Goal: Task Accomplishment & Management: Complete application form

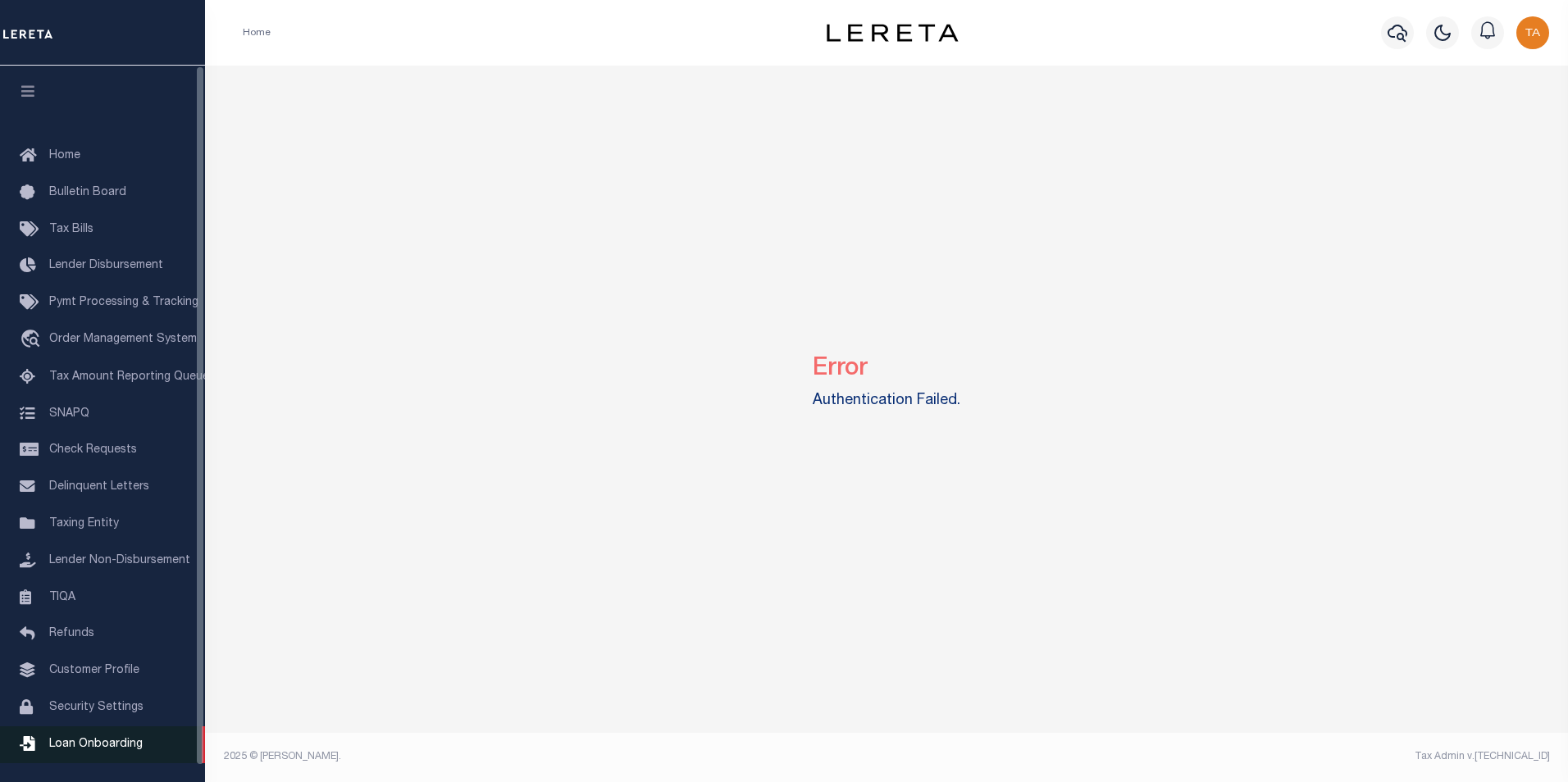
click at [88, 748] on span "Loan Onboarding" at bounding box center [96, 744] width 94 height 11
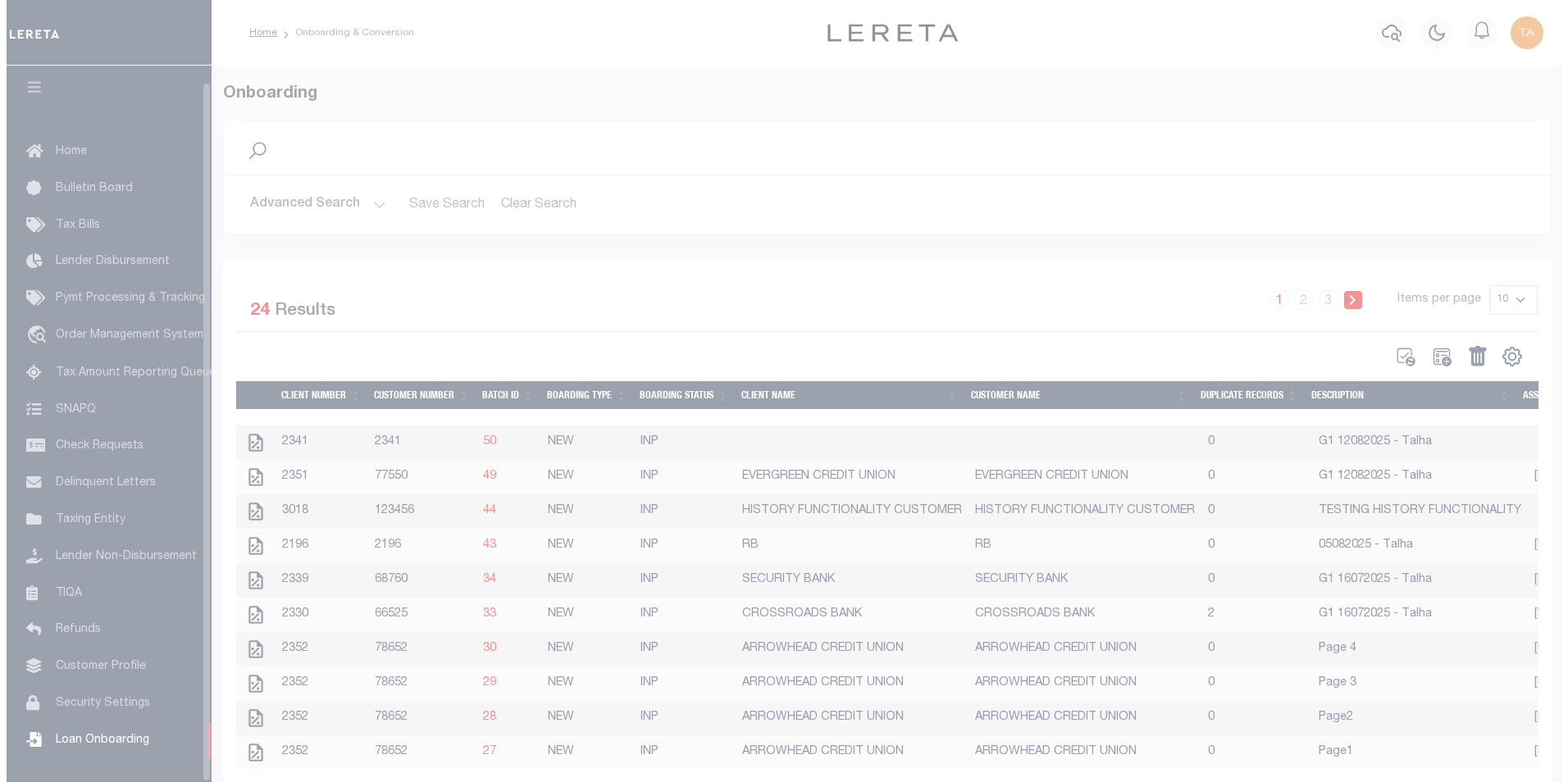
scroll to position [17, 0]
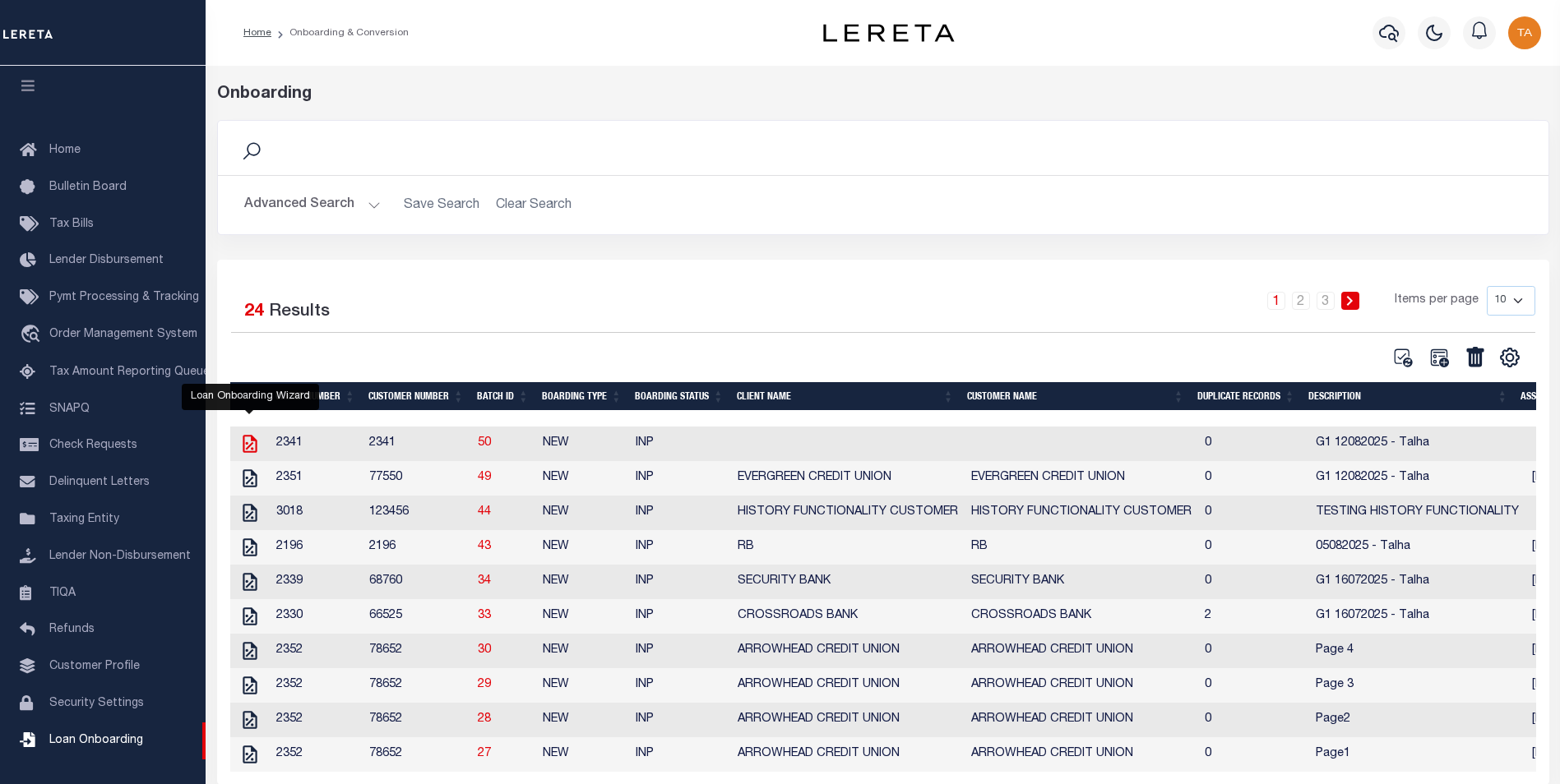
click at [248, 447] on icon "" at bounding box center [250, 444] width 21 height 21
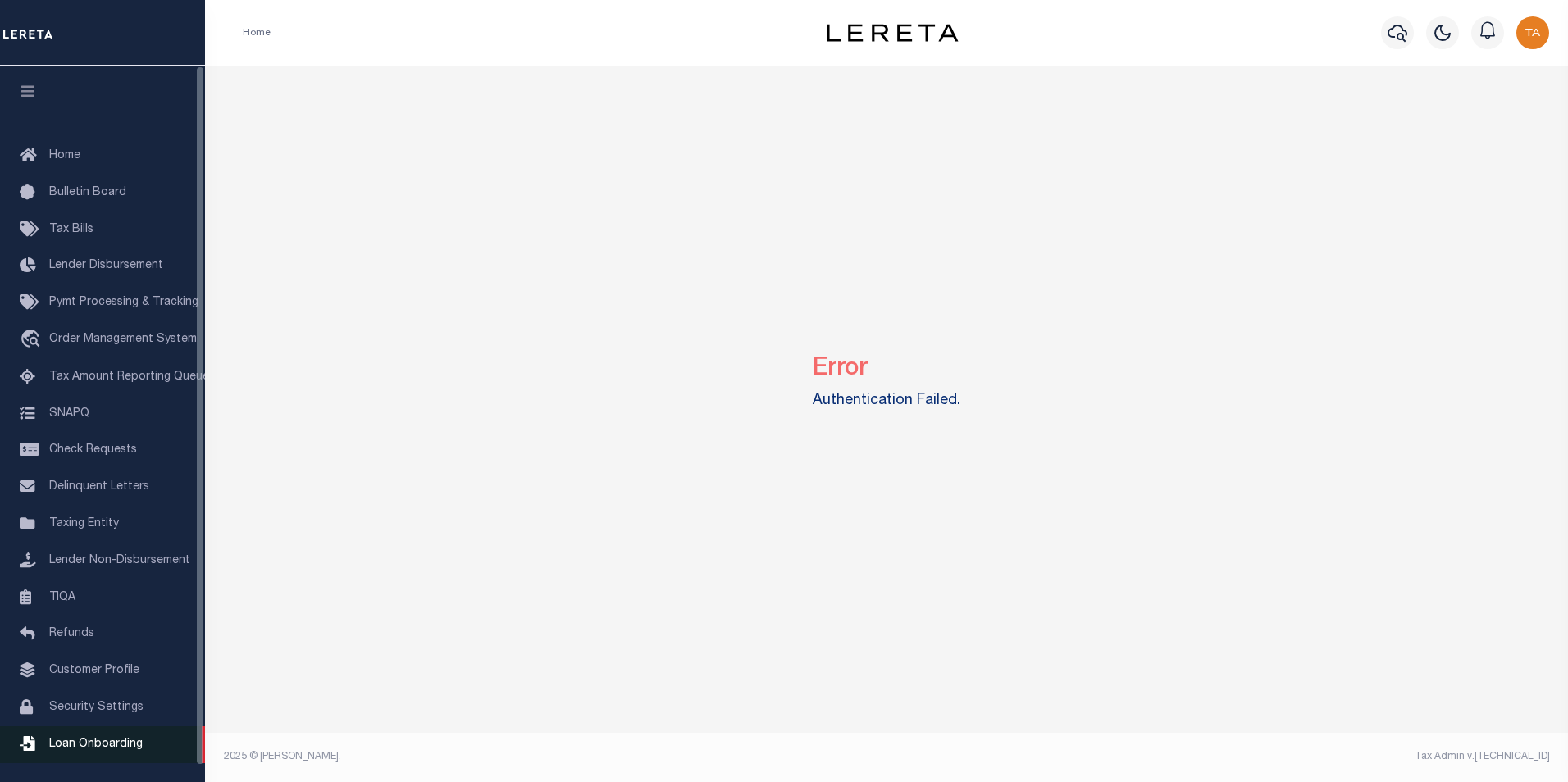
click at [109, 750] on span "Loan Onboarding" at bounding box center [96, 744] width 94 height 11
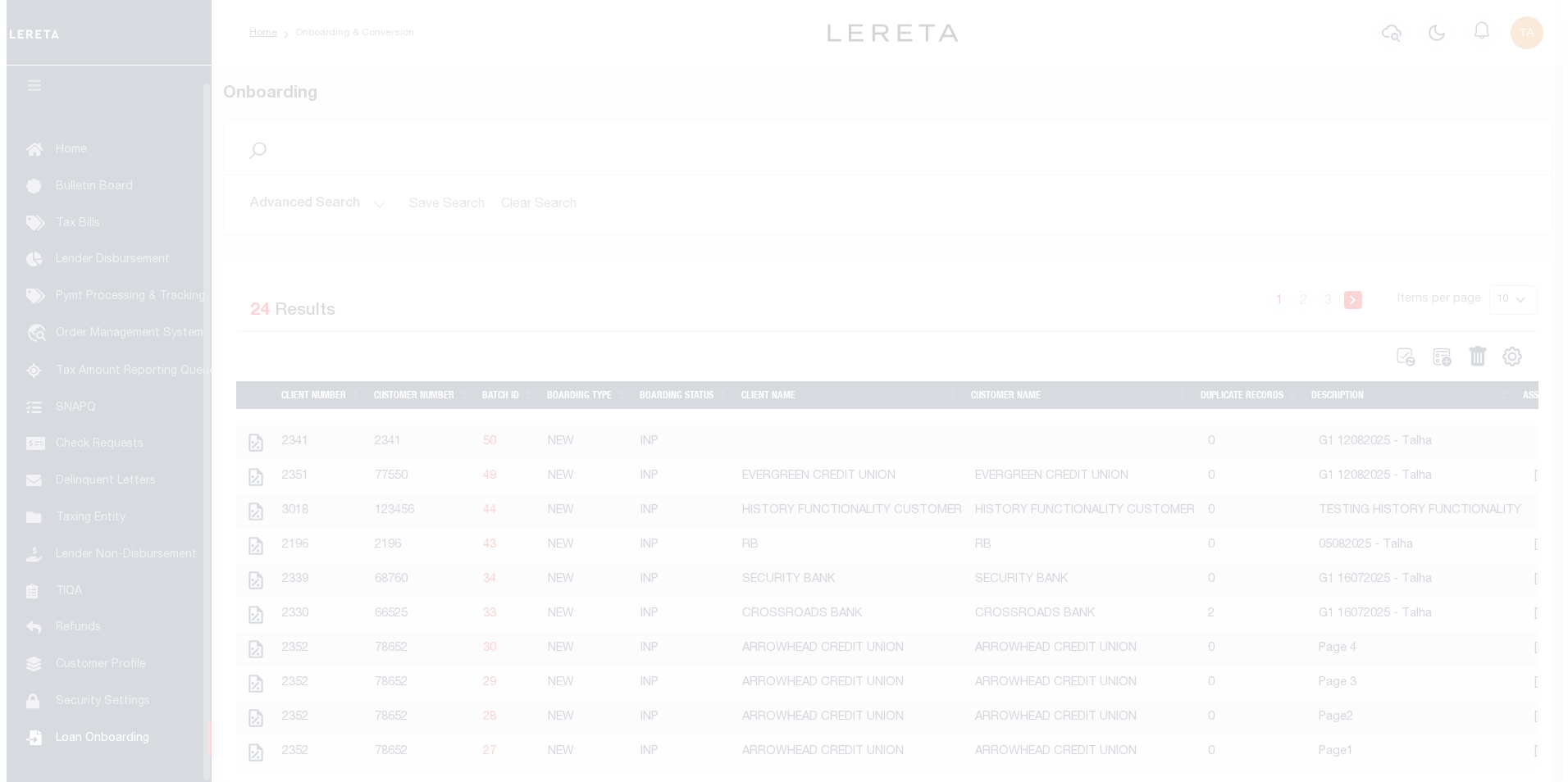
scroll to position [17, 0]
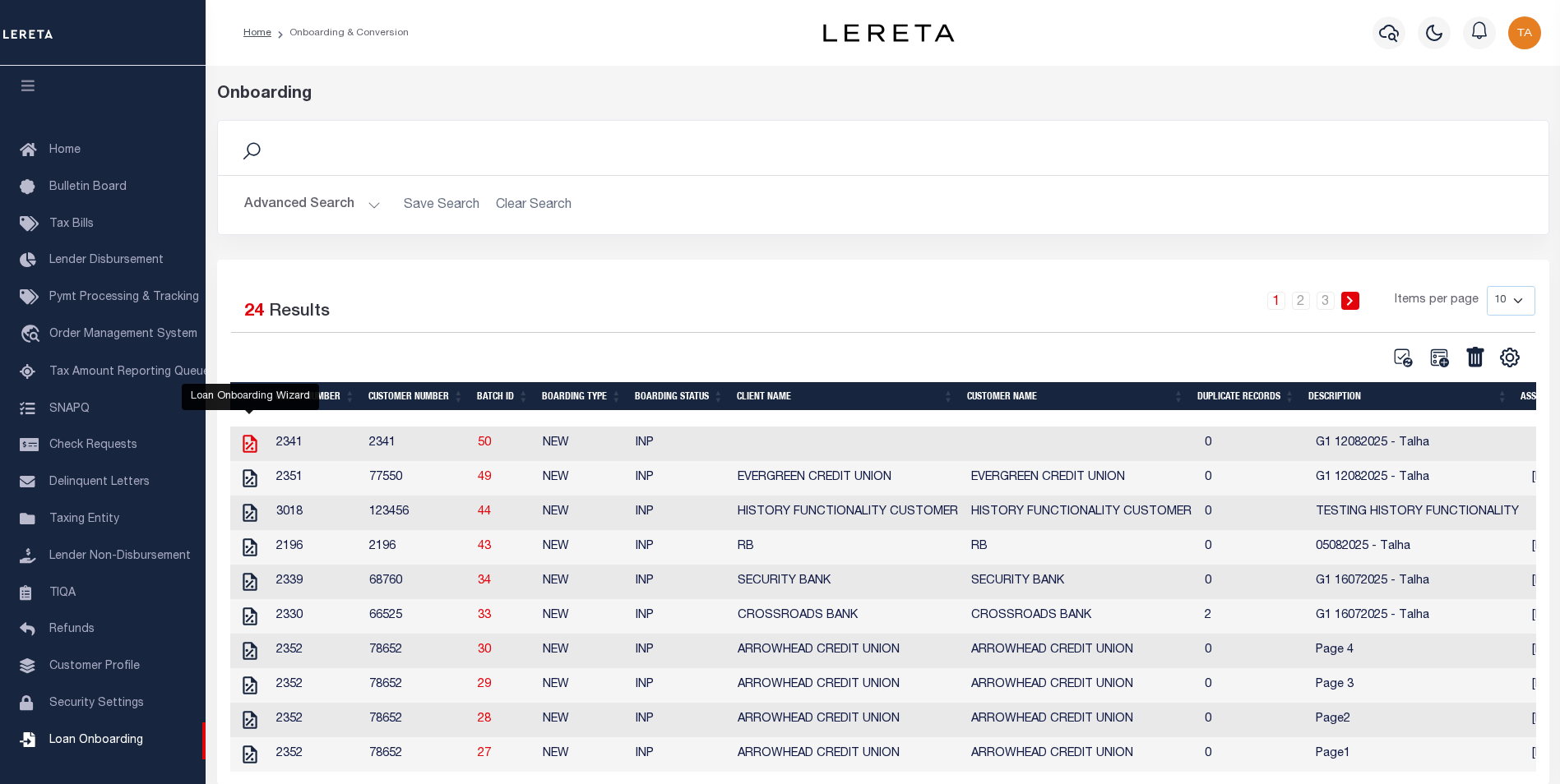
click at [250, 447] on icon "" at bounding box center [250, 444] width 14 height 18
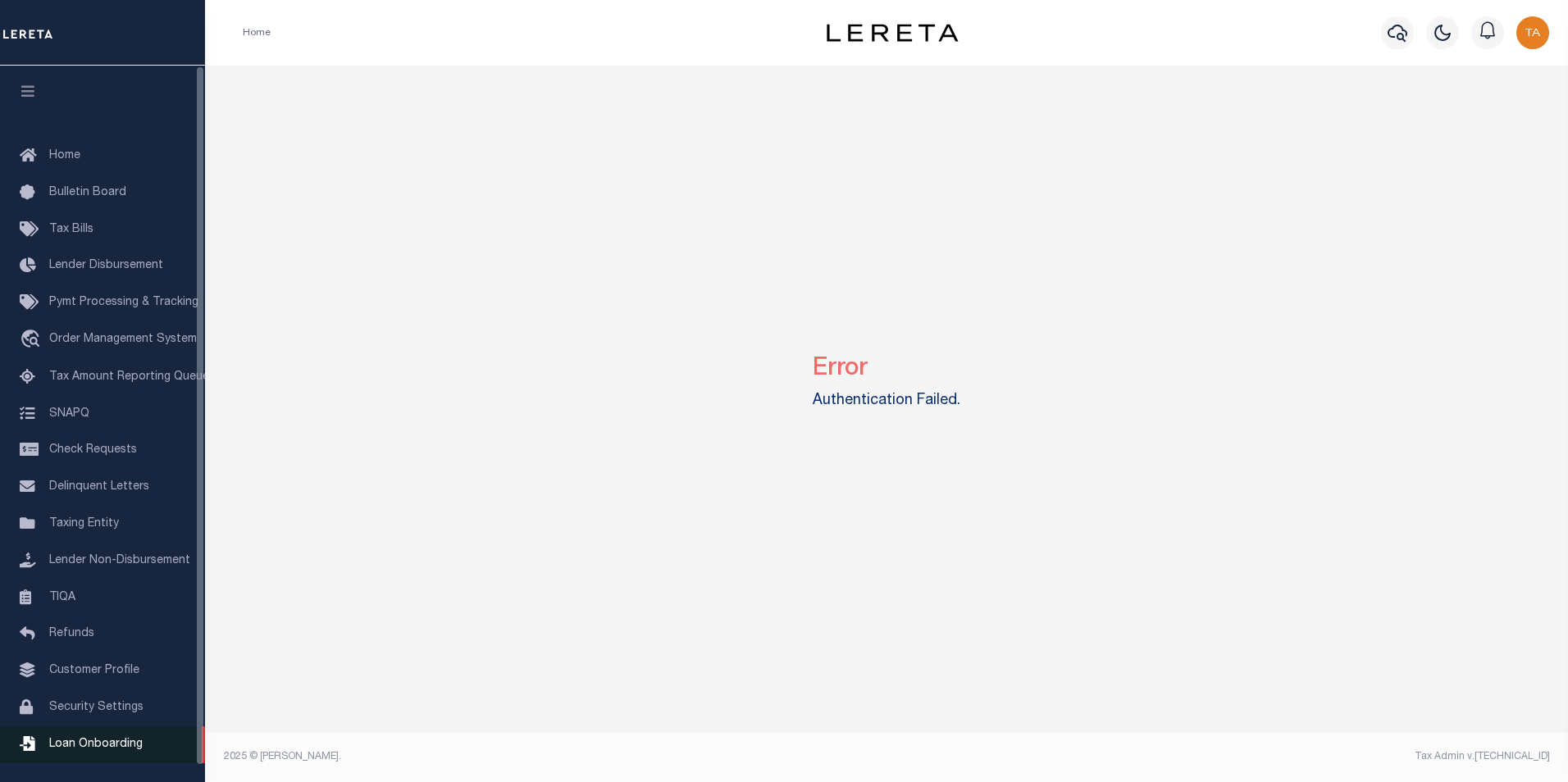
click at [121, 750] on span "Loan Onboarding" at bounding box center [96, 744] width 94 height 11
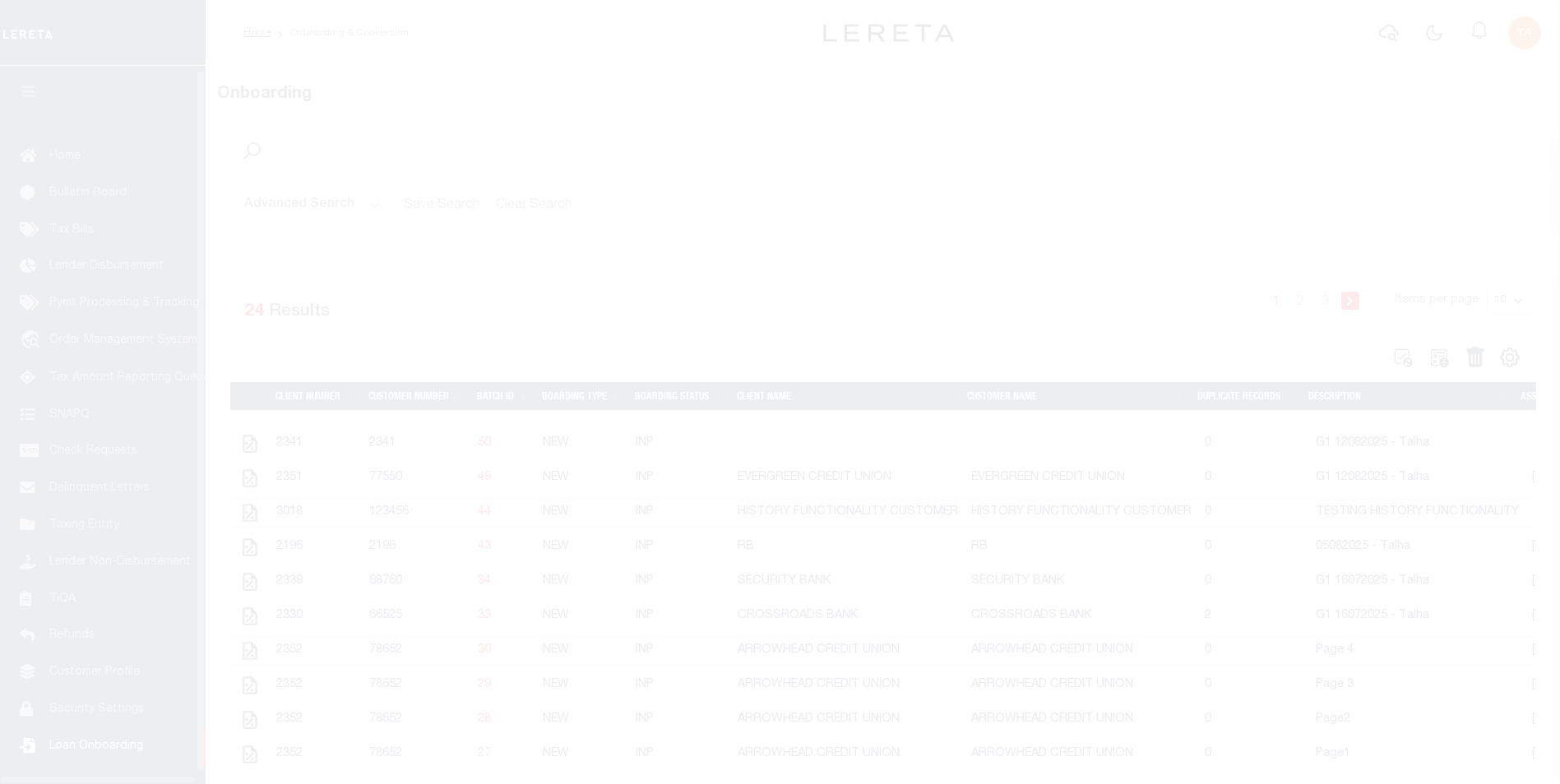
scroll to position [17, 0]
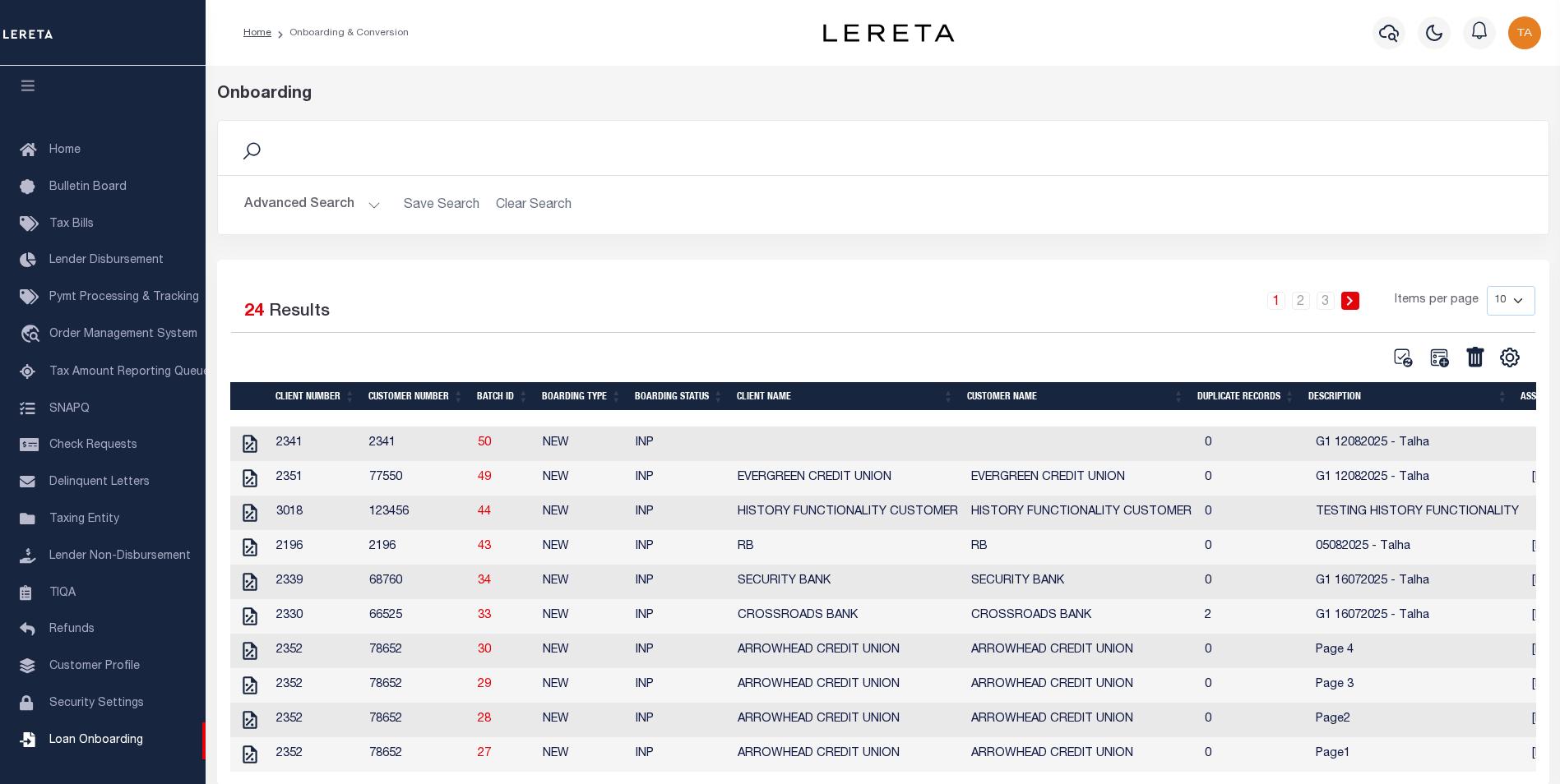
click at [425, 446] on td "2341" at bounding box center [417, 444] width 108 height 35
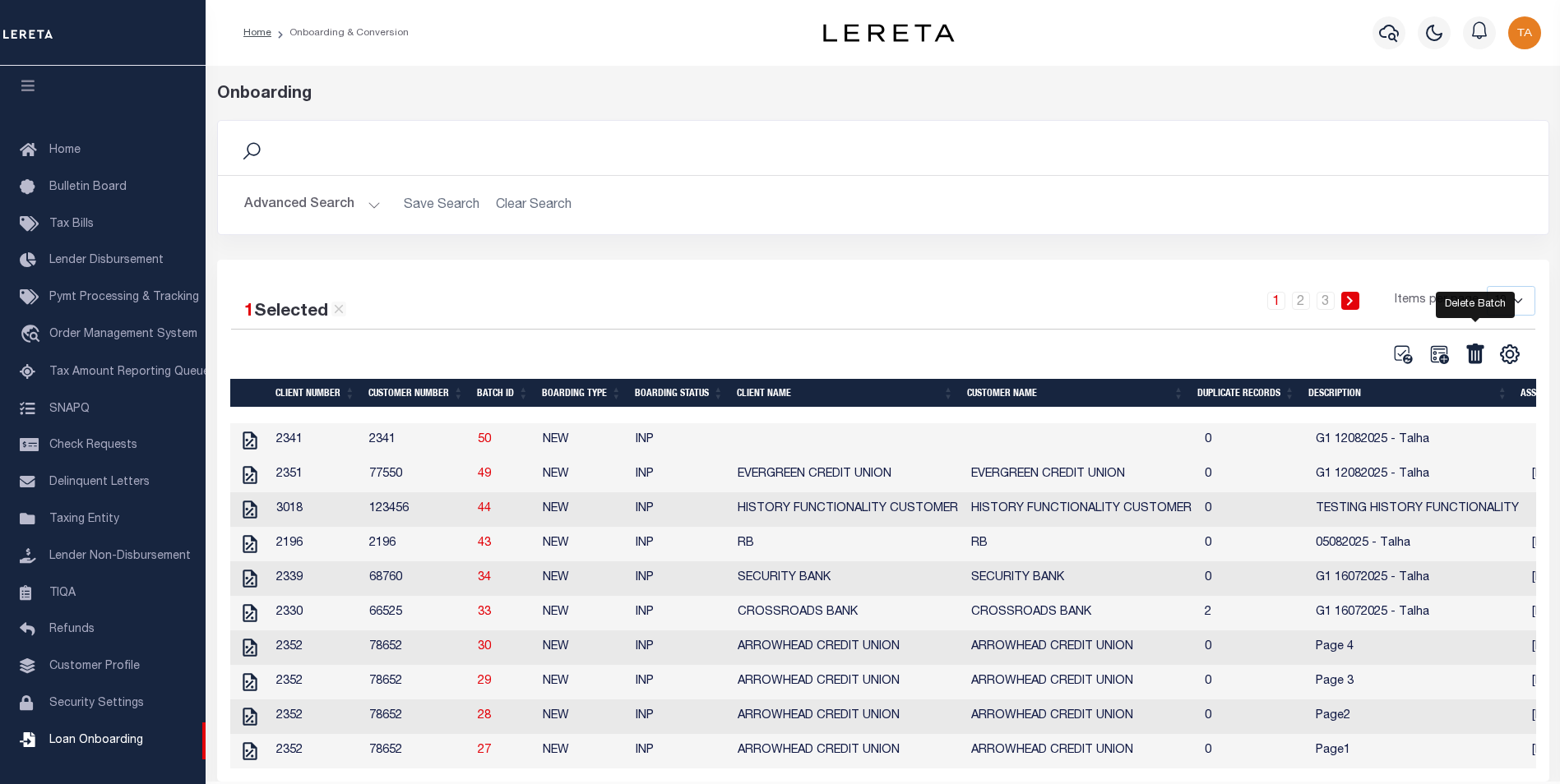
click at [1479, 359] on icon at bounding box center [1474, 353] width 17 height 19
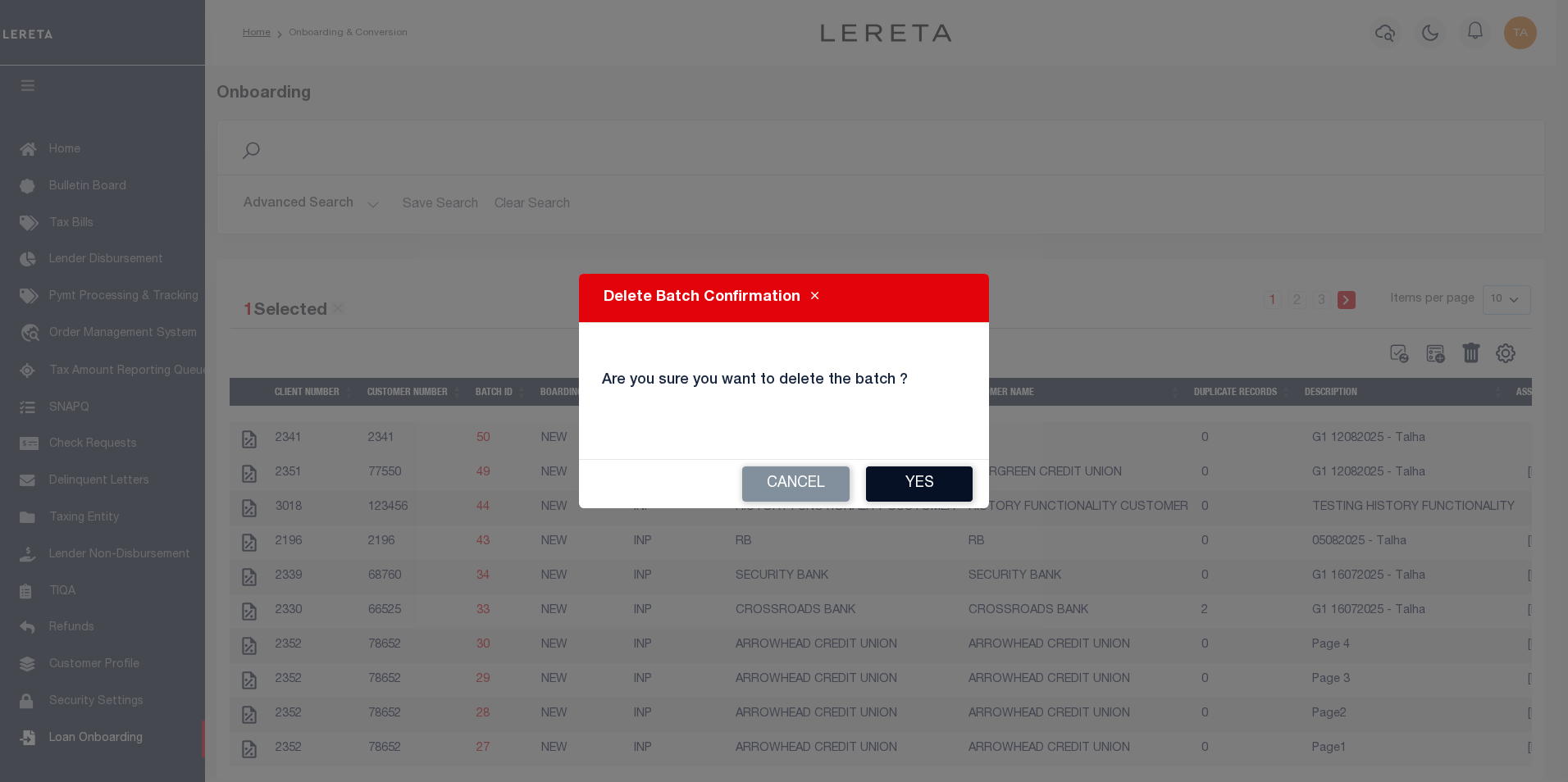
click at [926, 482] on button "Yes" at bounding box center [919, 484] width 107 height 35
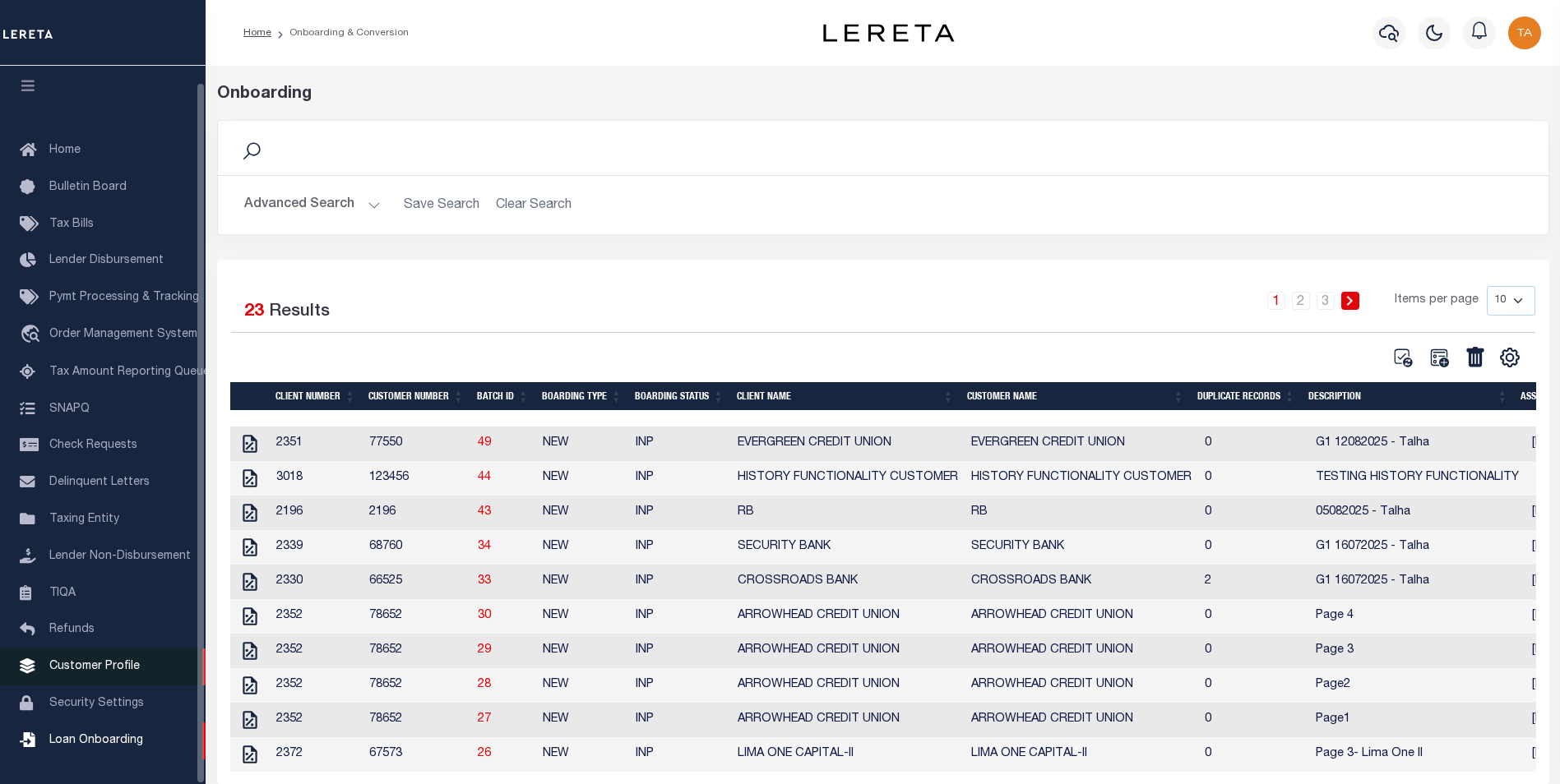
click at [121, 671] on span "Customer Profile" at bounding box center [95, 666] width 90 height 12
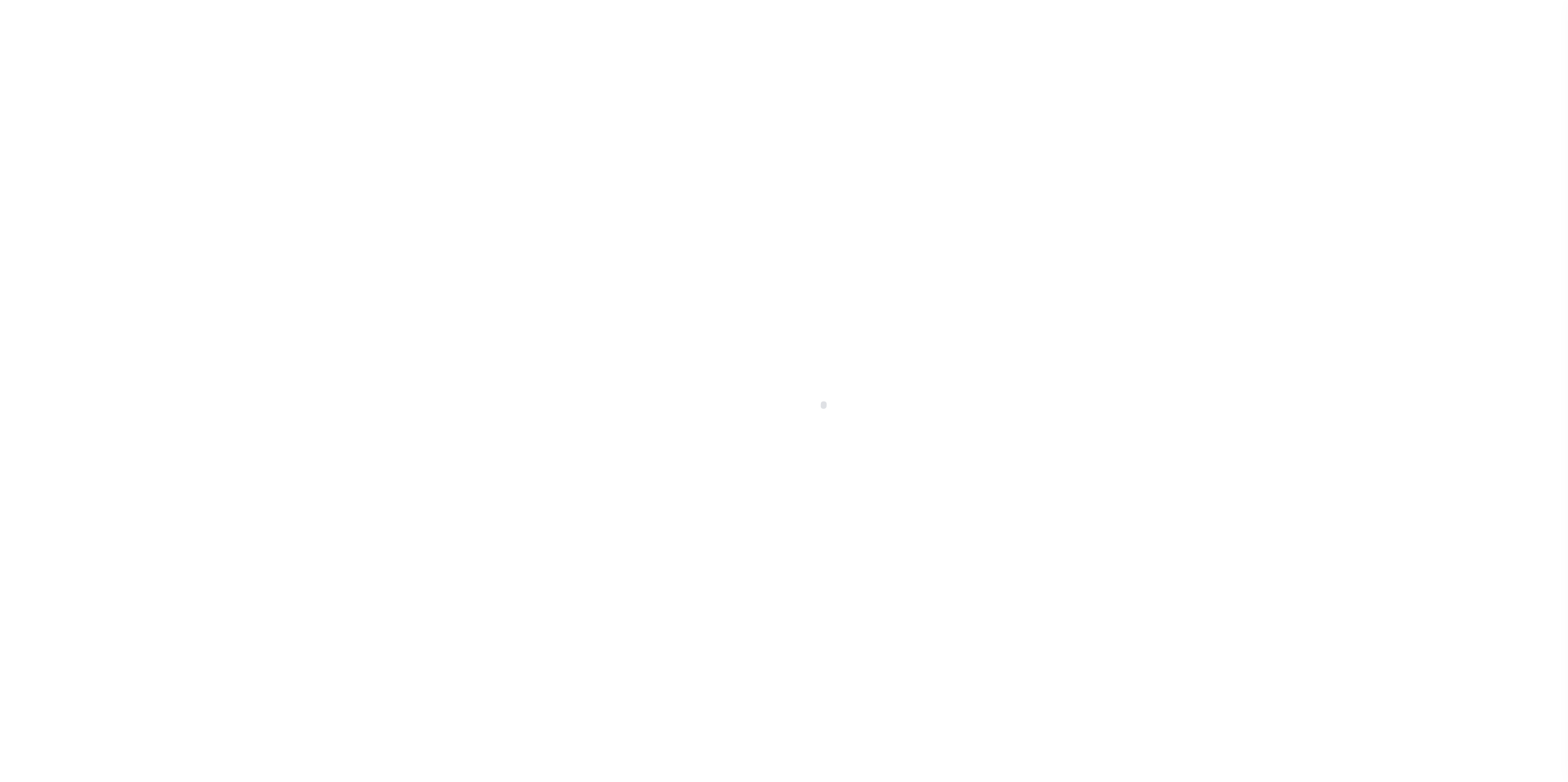
scroll to position [17, 0]
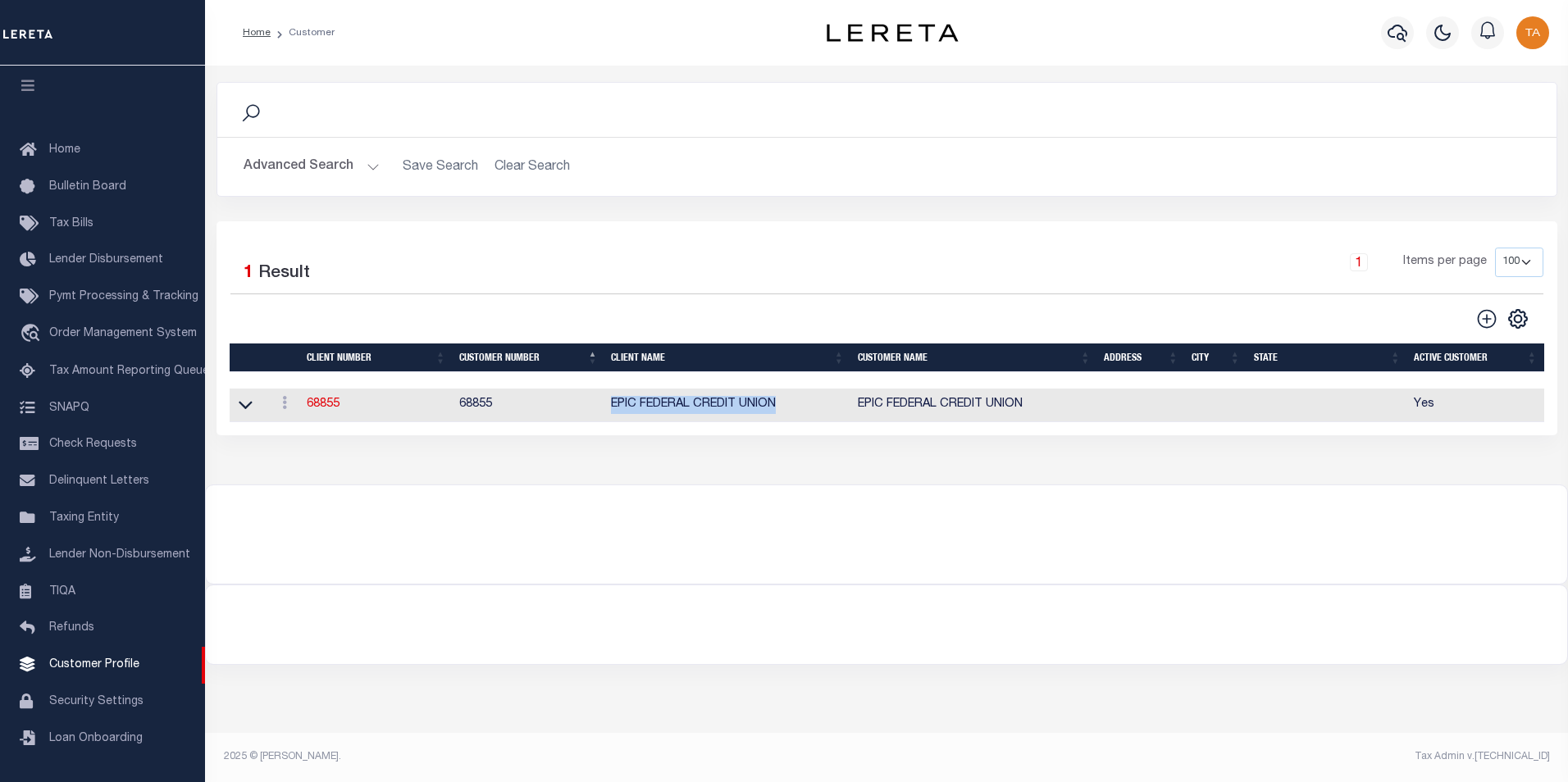
drag, startPoint x: 744, startPoint y: 410, endPoint x: 611, endPoint y: 410, distance: 133.0
click at [611, 410] on td "EPIC FEDERAL CREDIT UNION" at bounding box center [727, 406] width 246 height 34
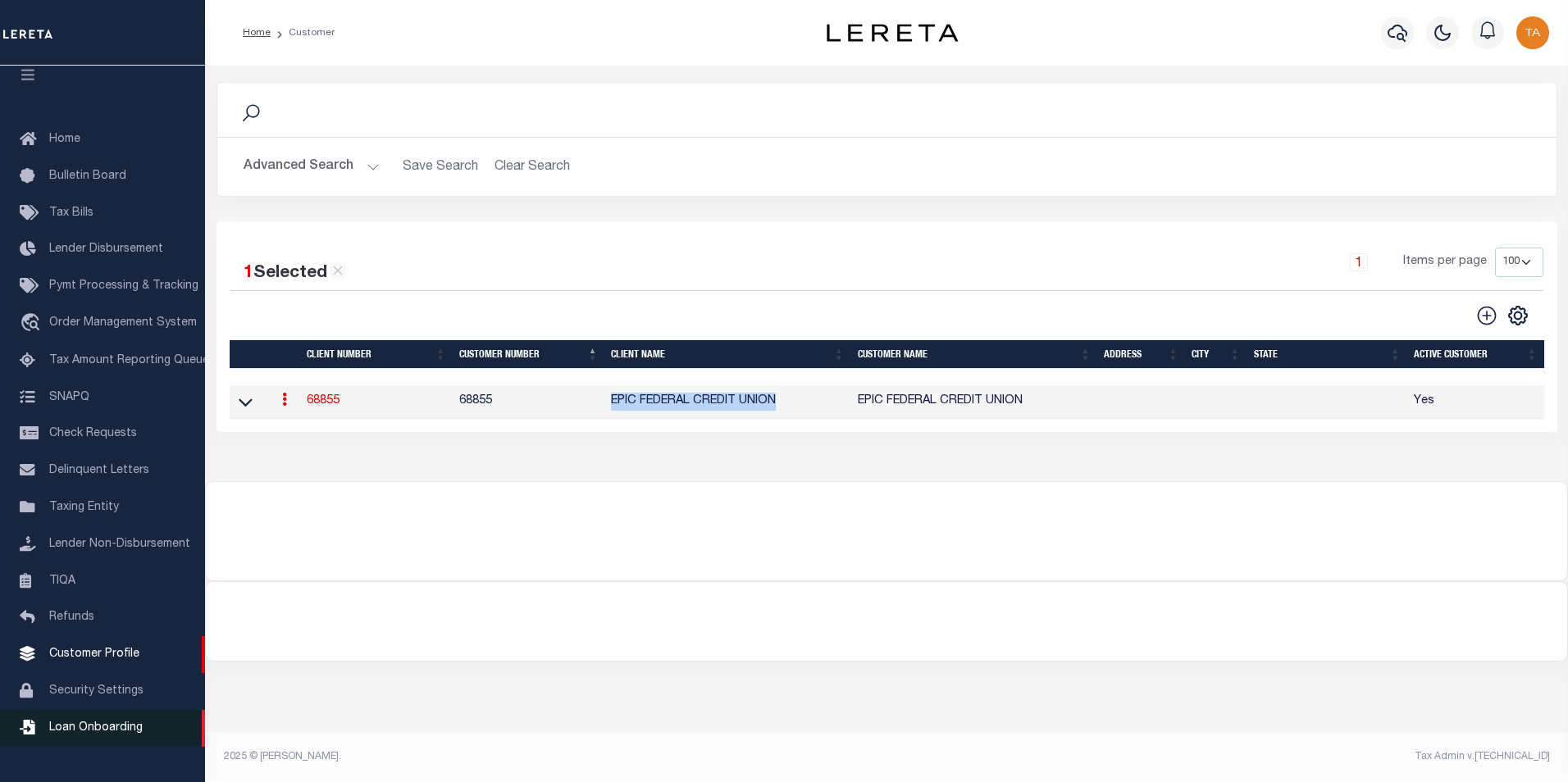
click at [86, 733] on span "Loan Onboarding" at bounding box center [96, 727] width 94 height 11
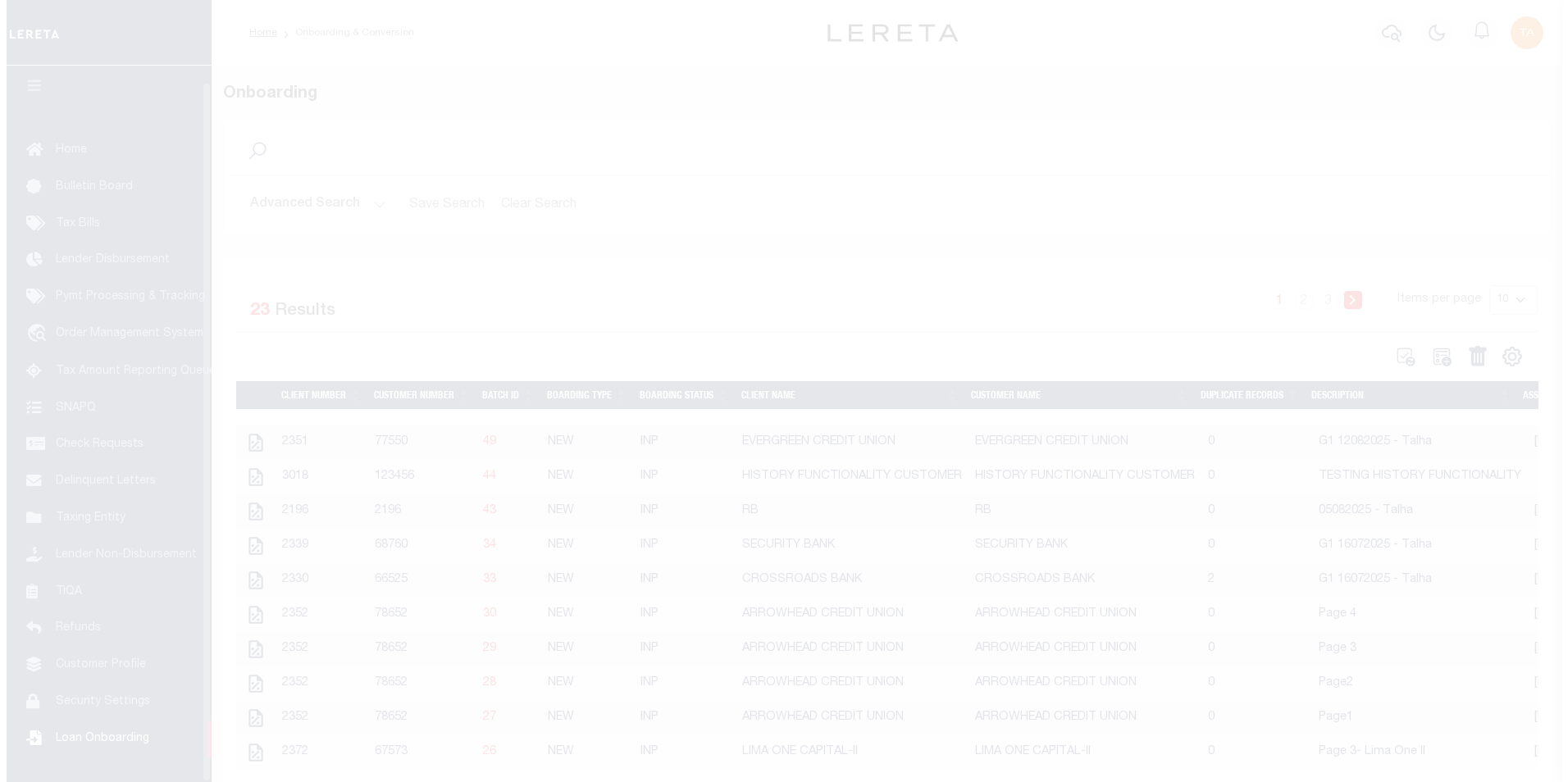
scroll to position [17, 0]
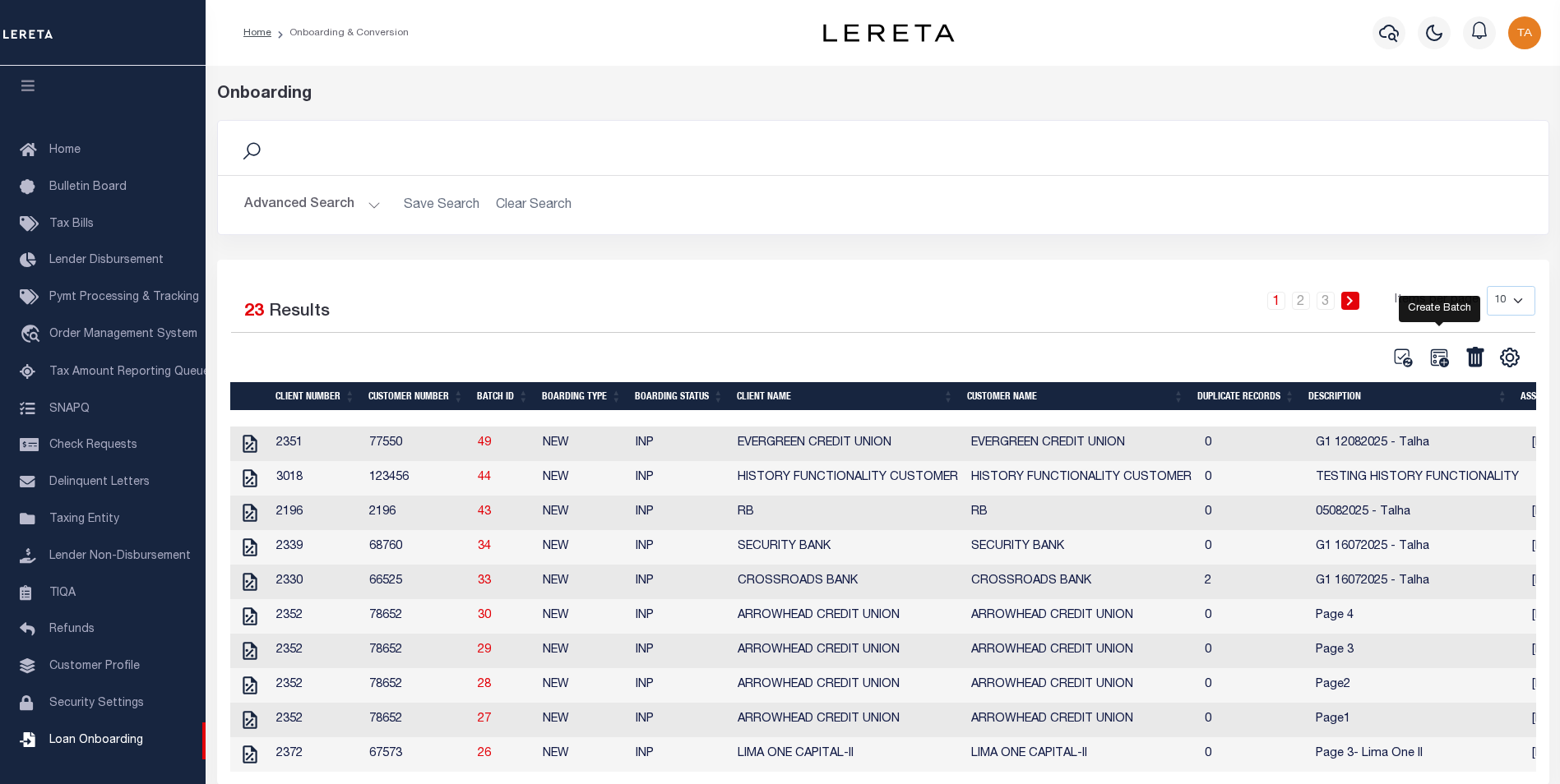
click at [1442, 359] on icon at bounding box center [1439, 357] width 18 height 18
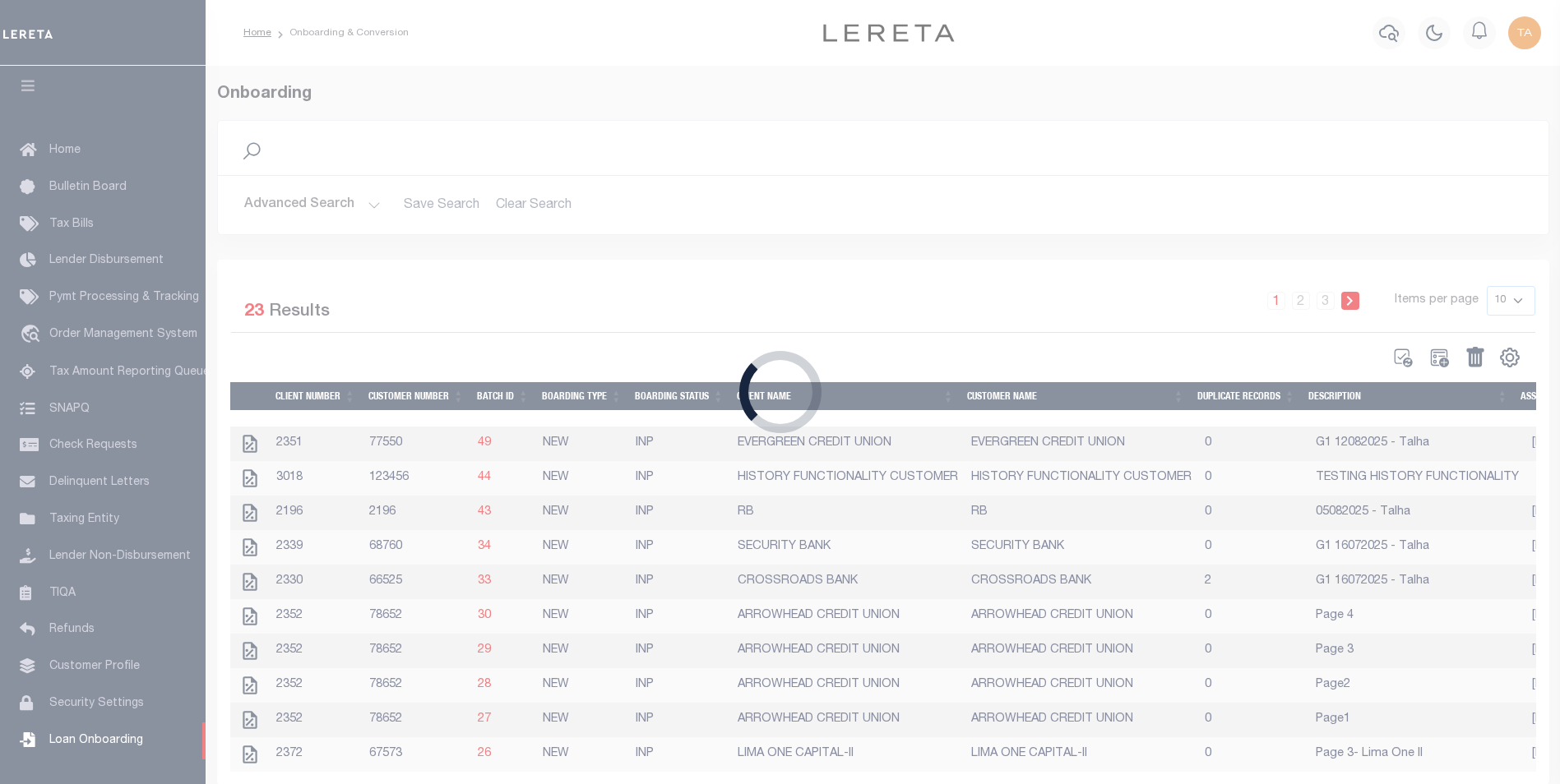
select select
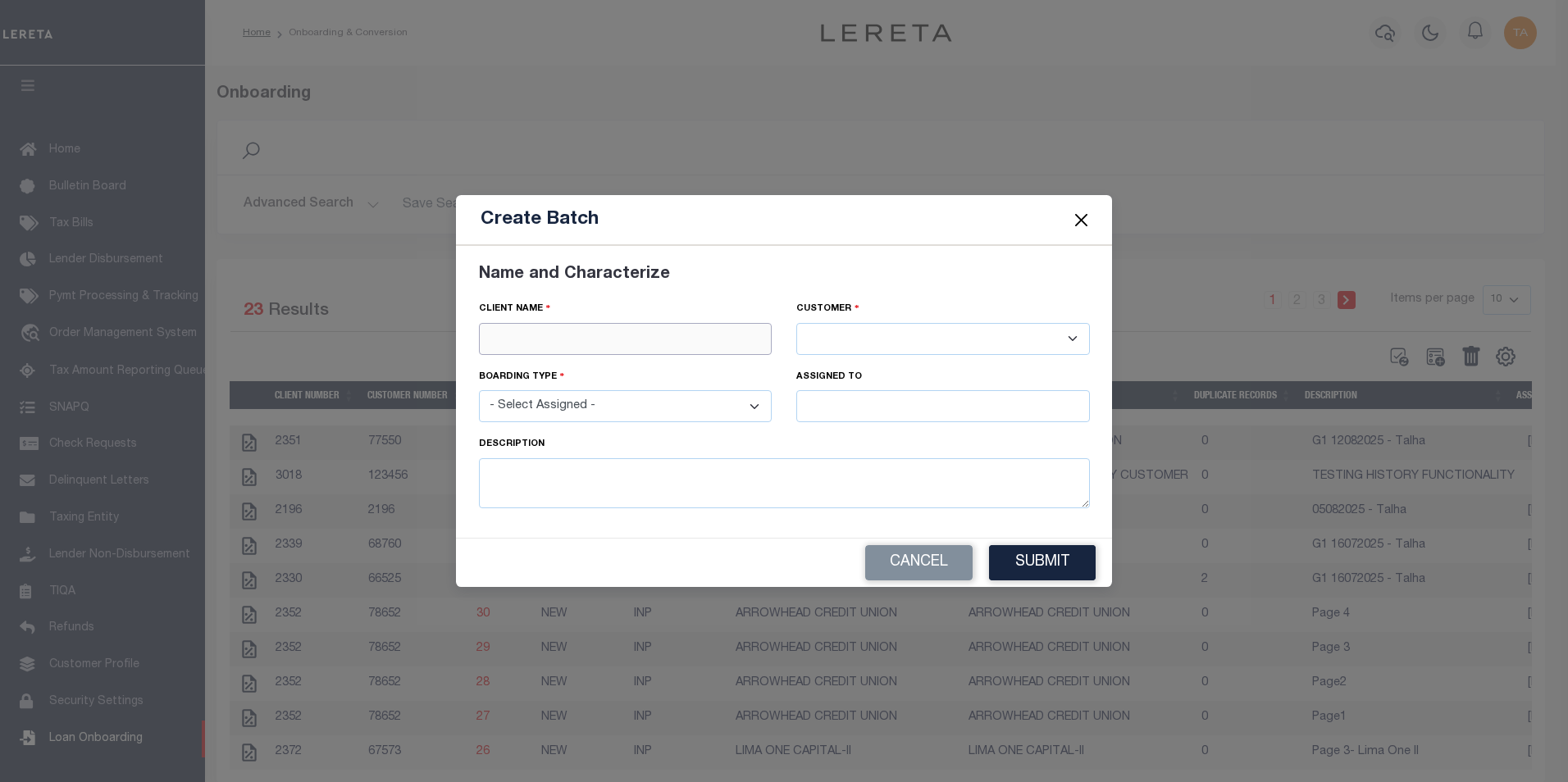
click at [614, 337] on input "text" at bounding box center [626, 339] width 293 height 32
click at [519, 338] on input "text" at bounding box center [626, 339] width 293 height 32
paste input "EPIC FEDERAL CREDIT UNION"
click at [556, 335] on input "text" at bounding box center [626, 339] width 293 height 32
type input "EPIC FEDERAL CREDIT UNION"
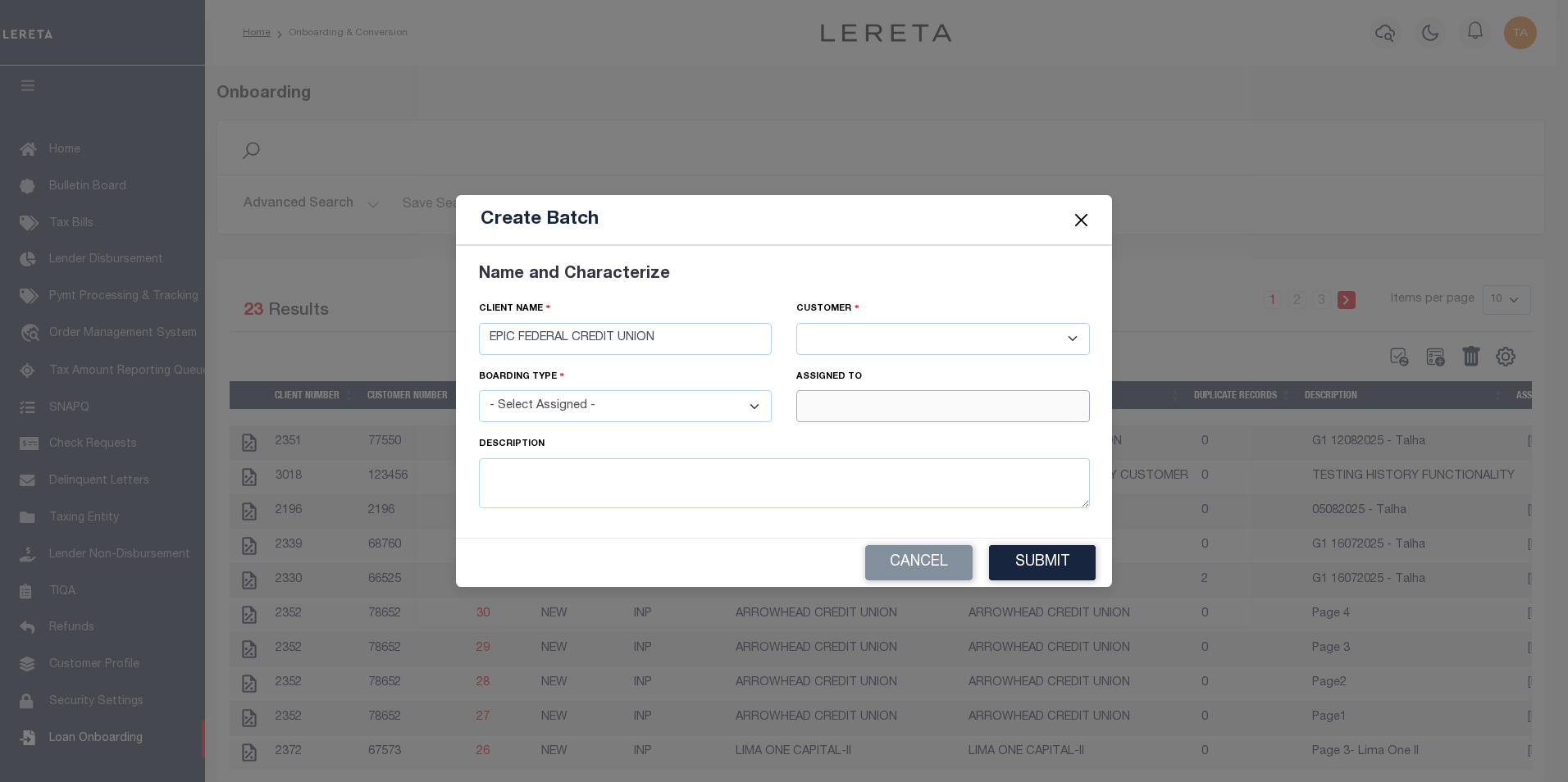
type input "[PERSON_NAME]"
drag, startPoint x: 582, startPoint y: 334, endPoint x: 447, endPoint y: 330, distance: 135.1
click at [447, 330] on div "Create Batch Name and Characterize Client Name EPIC FEDERAL CREDIT UNION" at bounding box center [784, 391] width 1568 height 782
click at [567, 373] on div "EPIC FEDERAL CREDIT UNION" at bounding box center [626, 368] width 292 height 27
click at [575, 406] on select "- Select Assigned - NEW - New Loan REF - Refinance Loan CWF - Conversion with F…" at bounding box center [626, 406] width 293 height 32
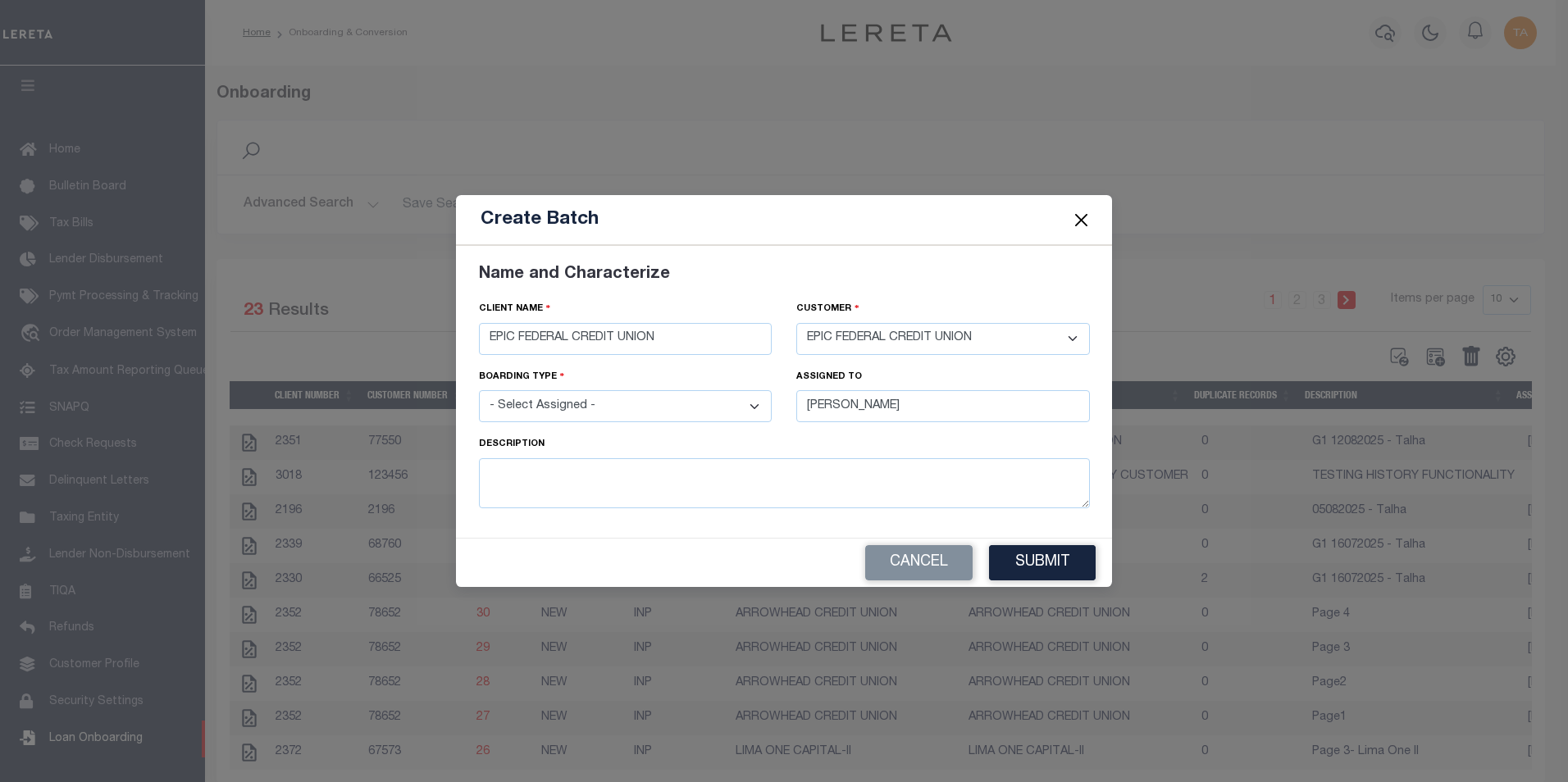
select select "NEW"
click at [479, 391] on select "- Select Assigned - NEW - New Loan REF - Refinance Loan CWF - Conversion with F…" at bounding box center [626, 406] width 293 height 32
click at [594, 471] on textarea at bounding box center [784, 483] width 611 height 50
type textarea "G1 13082025 - Talha"
click at [1036, 566] on button "Submit" at bounding box center [1042, 563] width 107 height 35
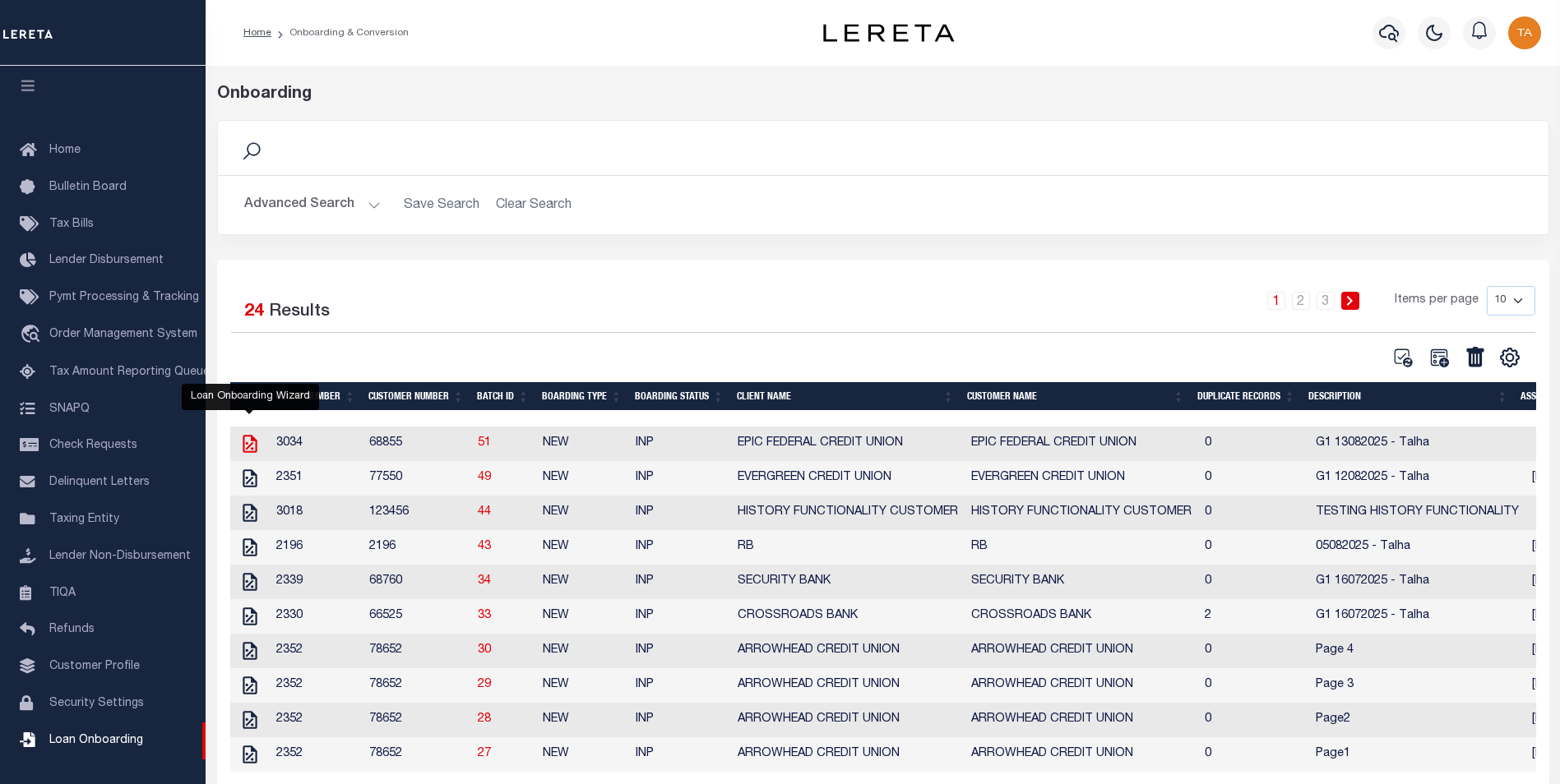
click at [253, 447] on icon at bounding box center [250, 444] width 21 height 21
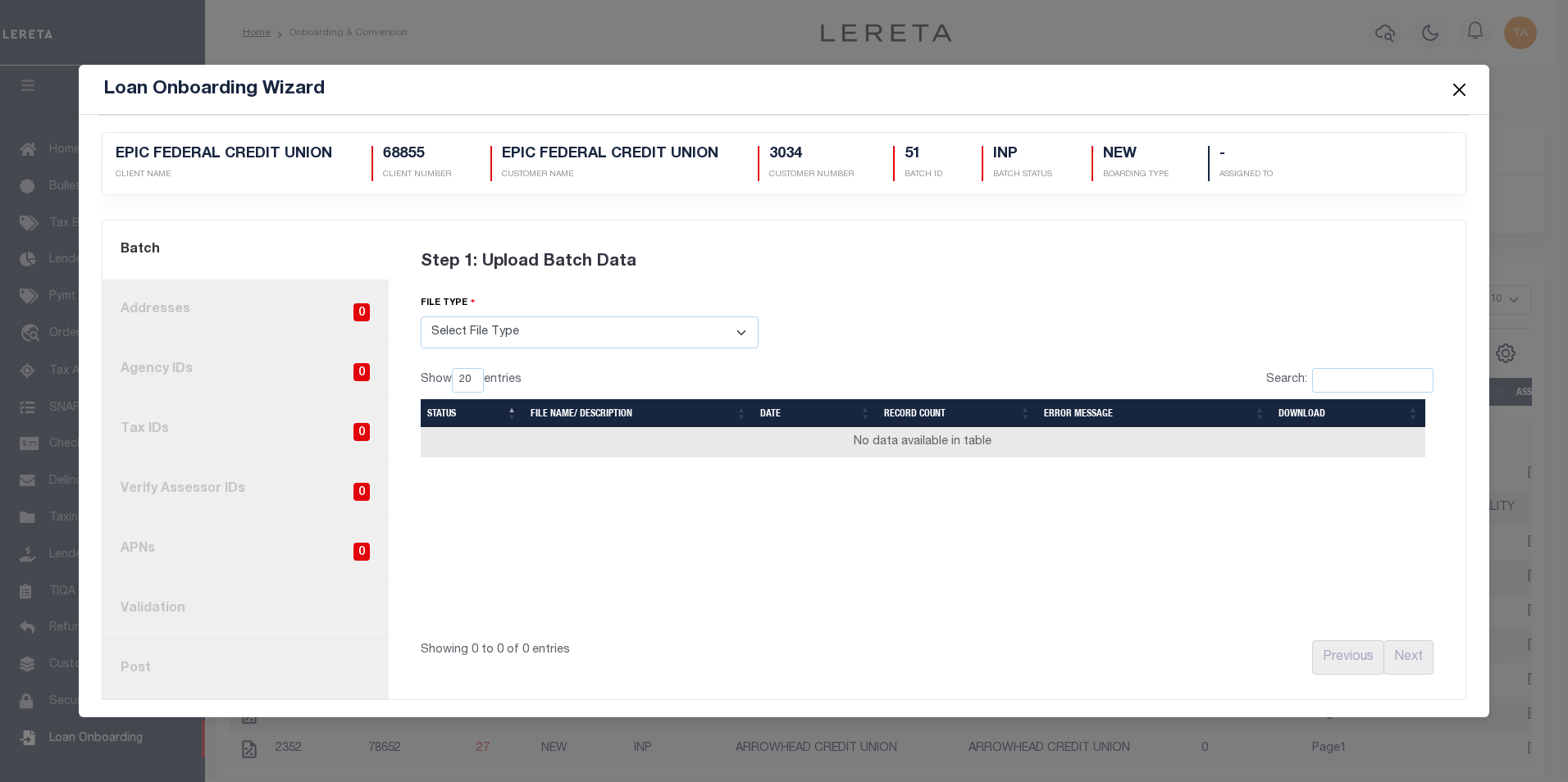
click at [455, 339] on select "Select File Type Lereta Lereta Conversion Zip" at bounding box center [590, 332] width 338 height 32
select select "LERETA"
click at [421, 316] on select "Select File Type Lereta Lereta Conversion Zip" at bounding box center [590, 332] width 338 height 32
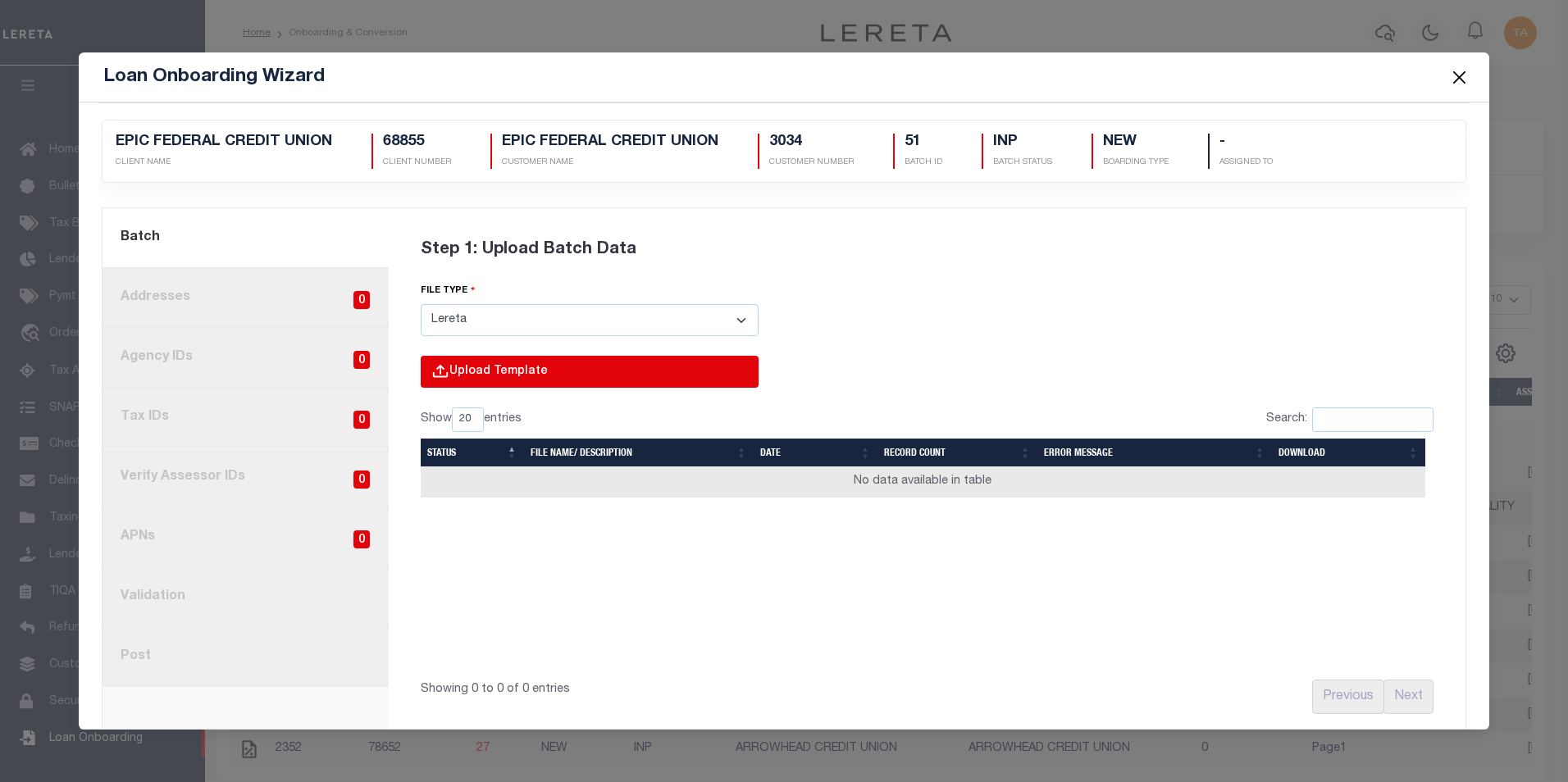
click at [487, 373] on input "file" at bounding box center [368, 389] width 780 height 66
type input "C:\fakepath\Lender-68855-Lien.csv"
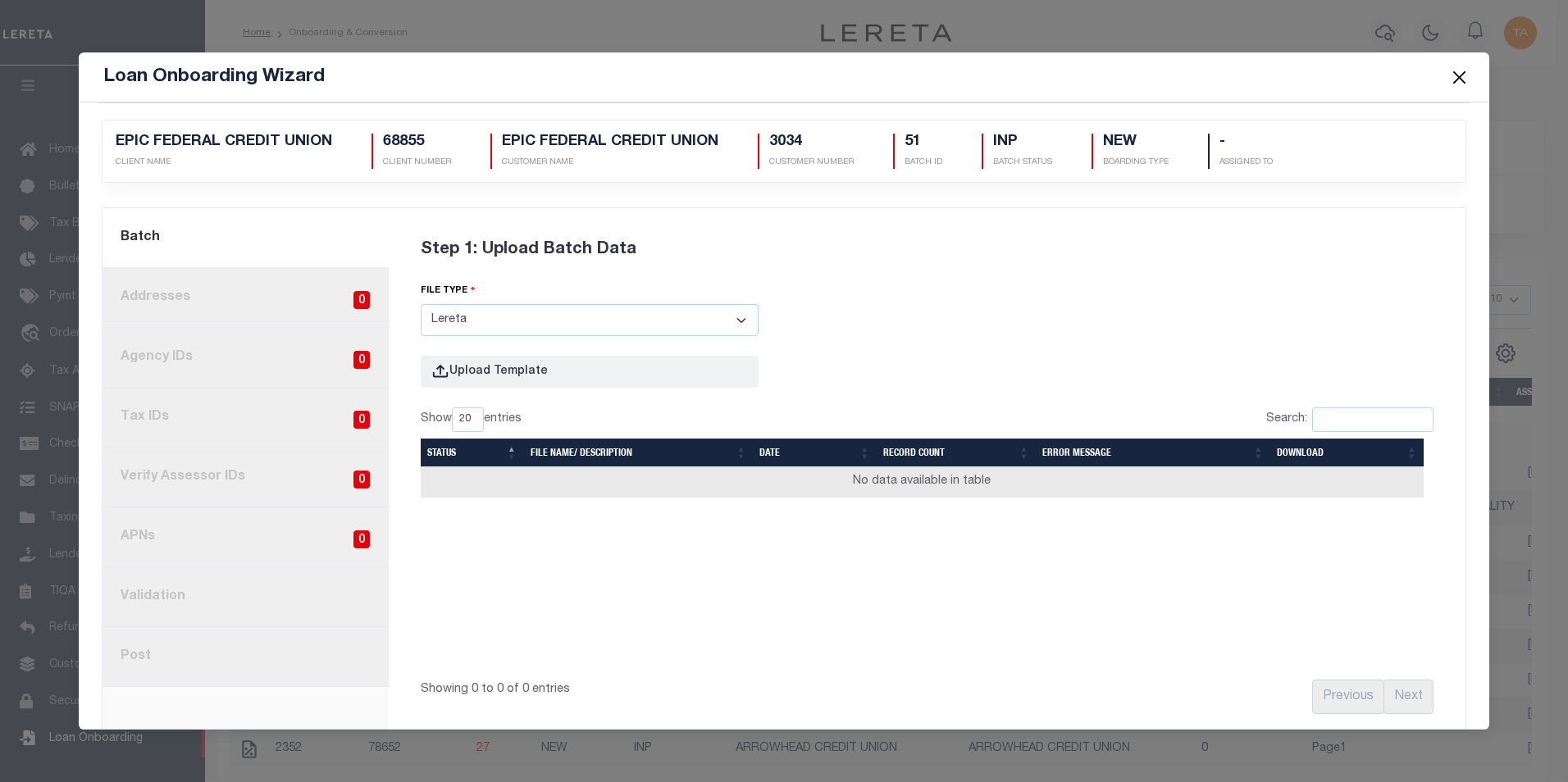
click at [1460, 76] on button "Close" at bounding box center [1459, 77] width 21 height 21
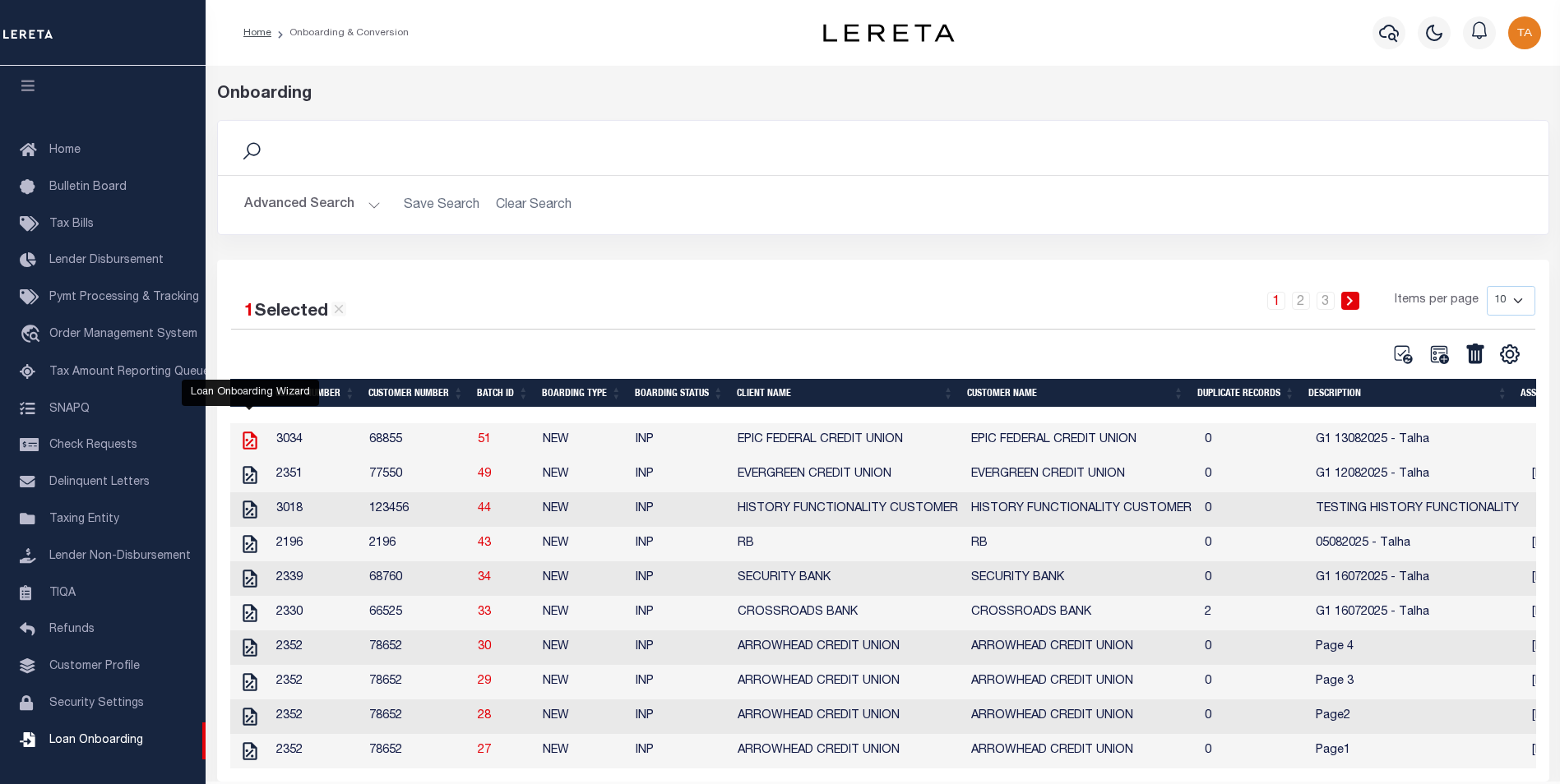
click at [246, 441] on icon at bounding box center [250, 440] width 21 height 21
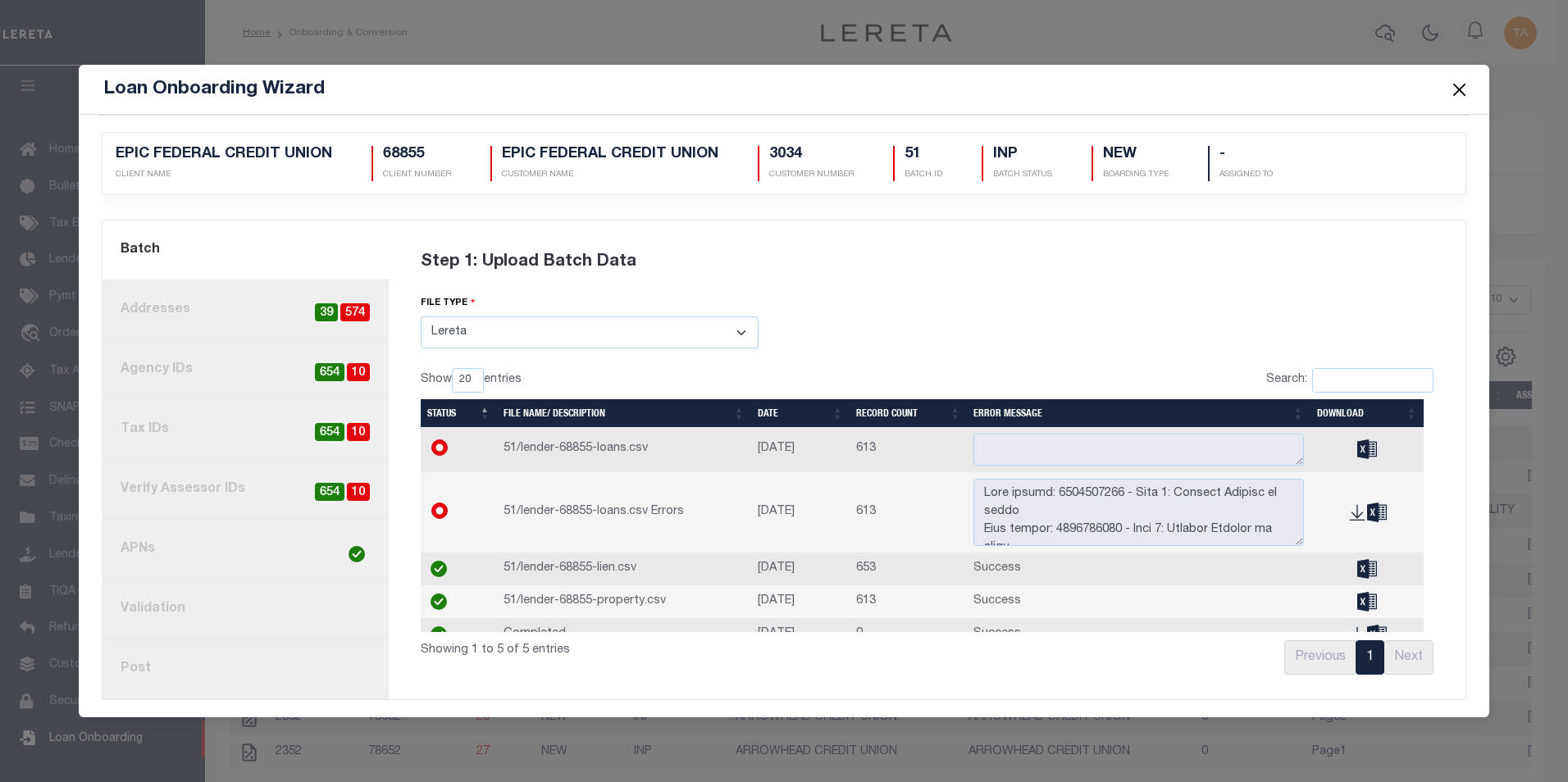
click at [1456, 91] on button "Close" at bounding box center [1459, 89] width 21 height 21
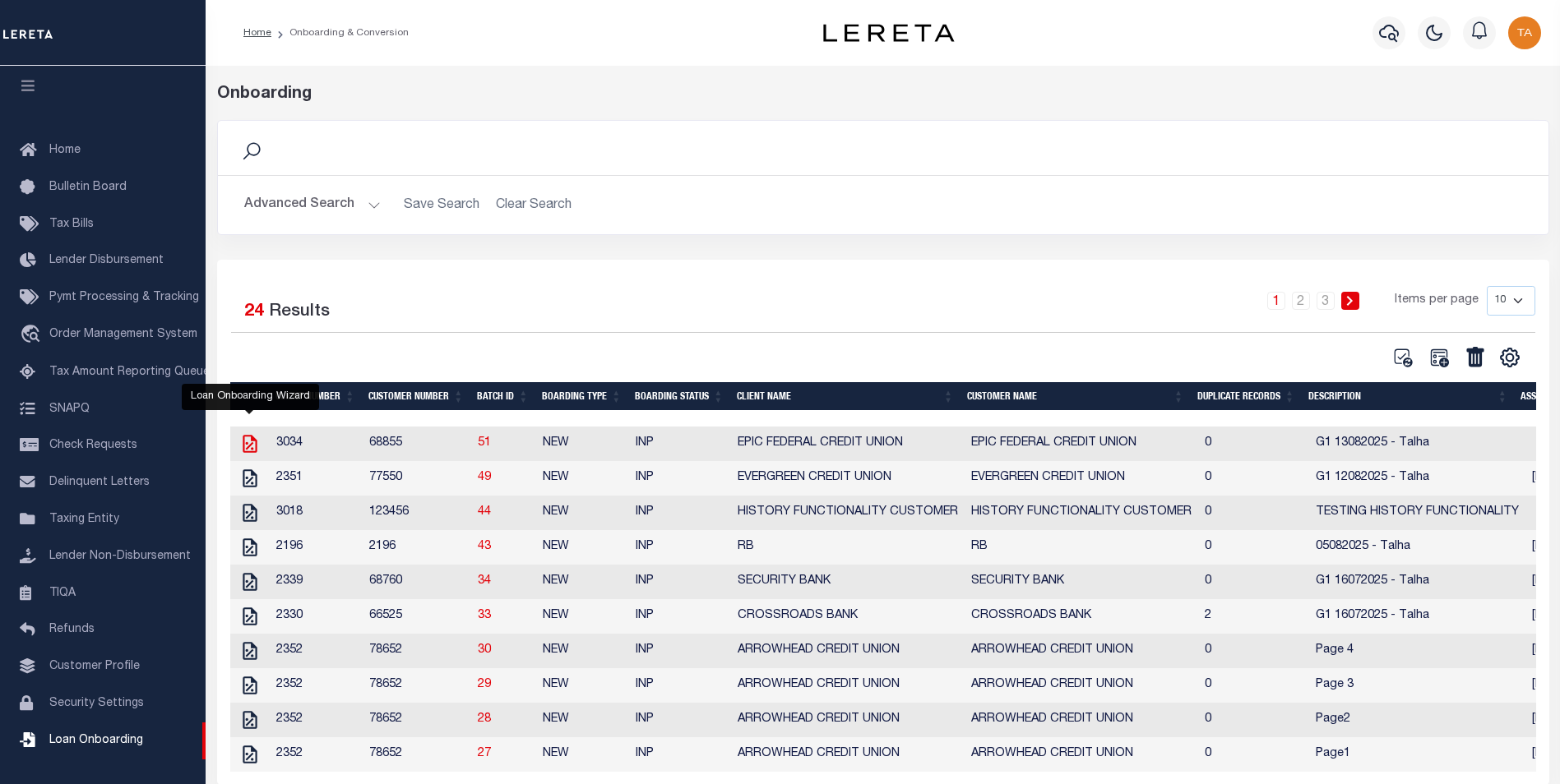
click at [247, 451] on icon at bounding box center [250, 444] width 14 height 18
